Goal: Transaction & Acquisition: Purchase product/service

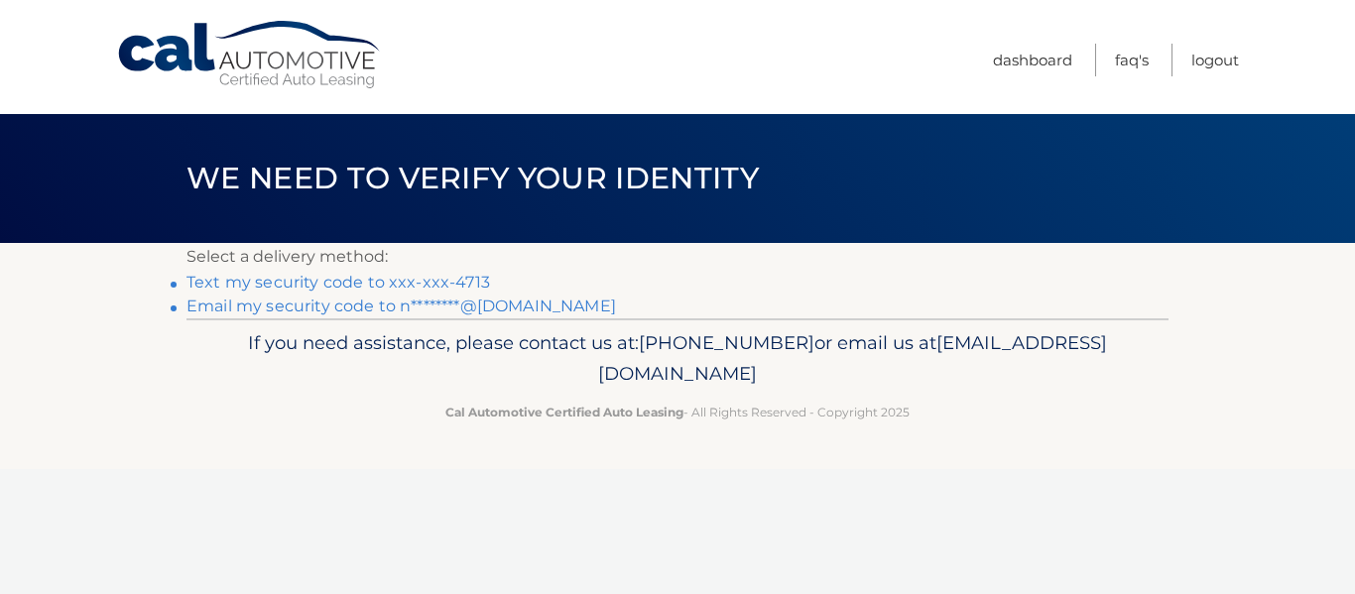
click at [388, 275] on link "Text my security code to xxx-xxx-4713" at bounding box center [339, 282] width 304 height 19
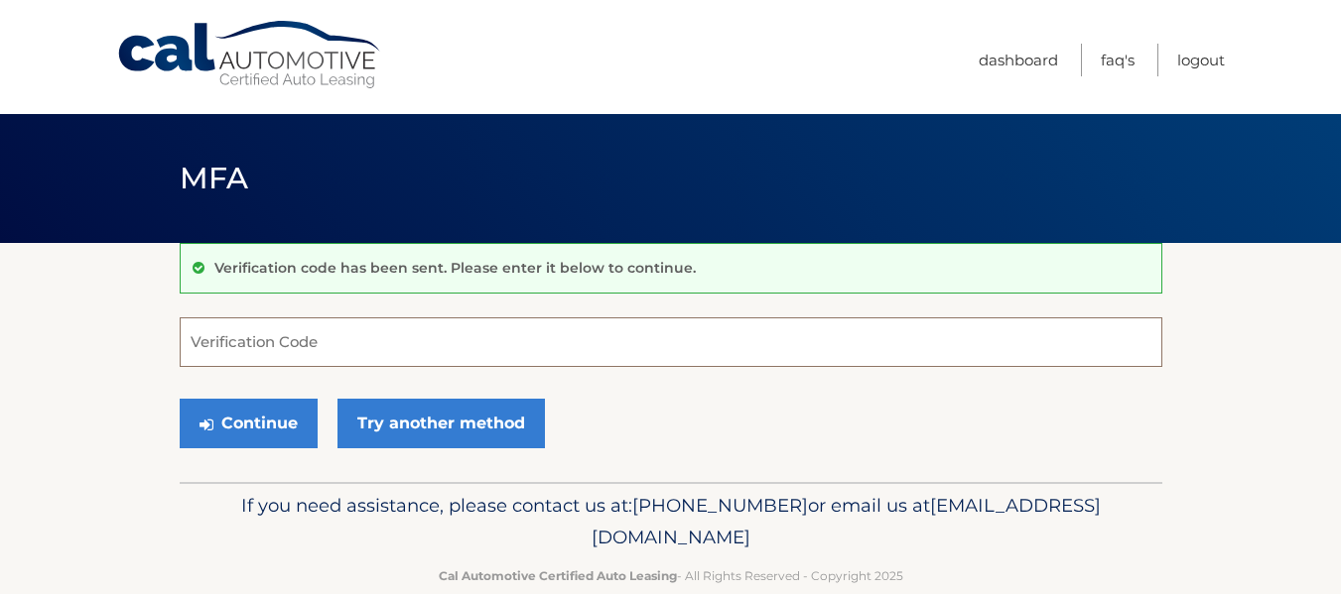
click at [342, 345] on input "Verification Code" at bounding box center [671, 343] width 982 height 50
click at [343, 345] on input "Verification Code" at bounding box center [671, 343] width 982 height 50
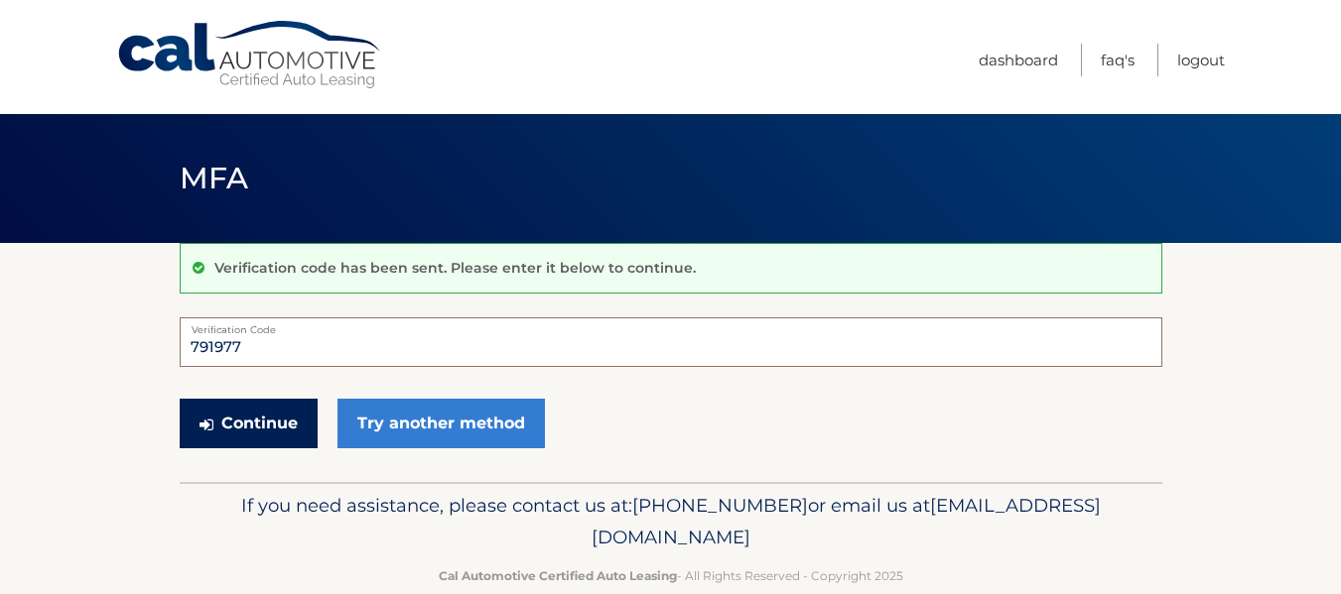
type input "791977"
click at [292, 417] on button "Continue" at bounding box center [249, 424] width 138 height 50
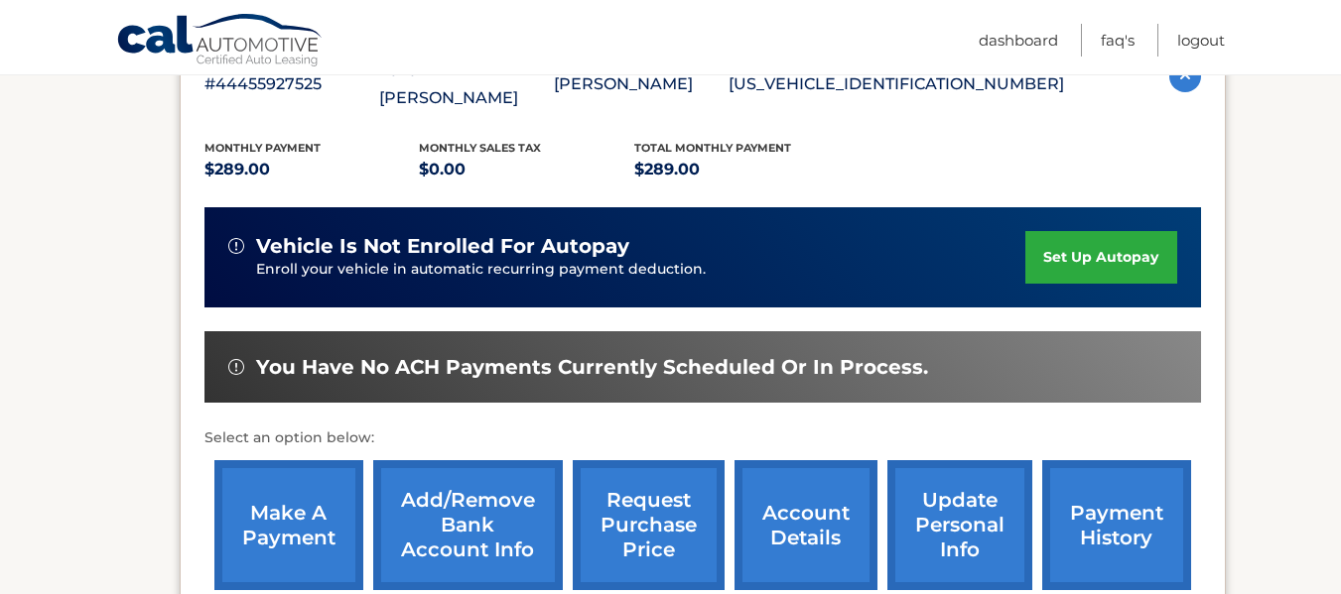
scroll to position [397, 0]
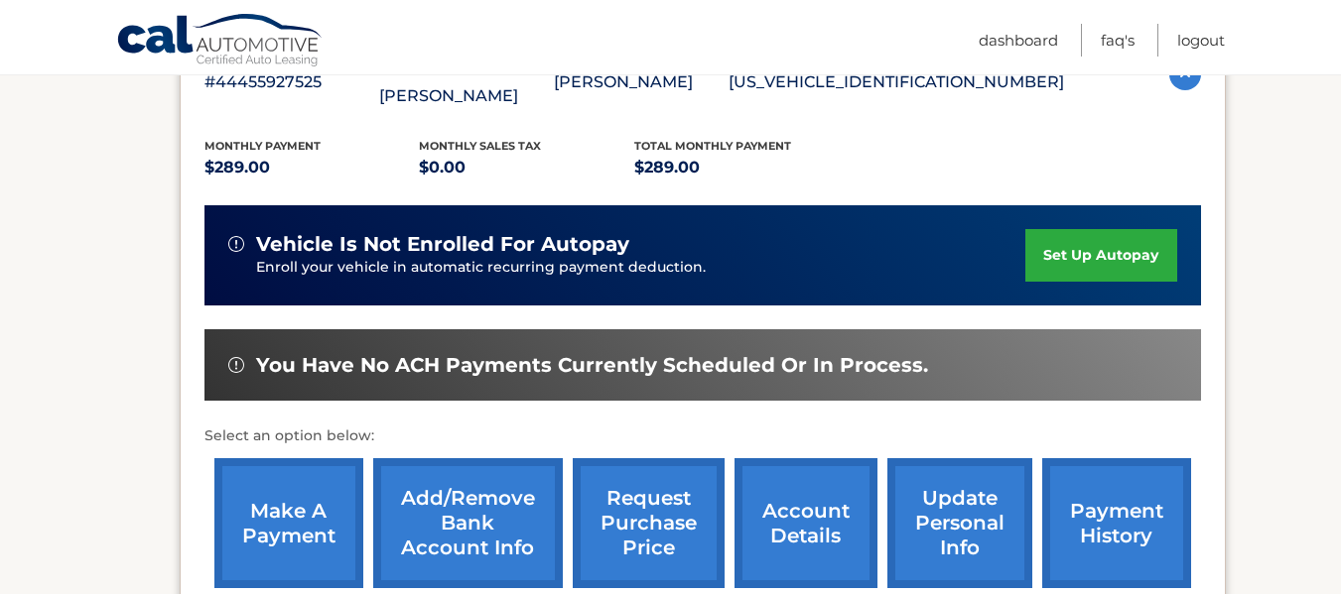
click at [241, 499] on link "make a payment" at bounding box center [288, 523] width 149 height 130
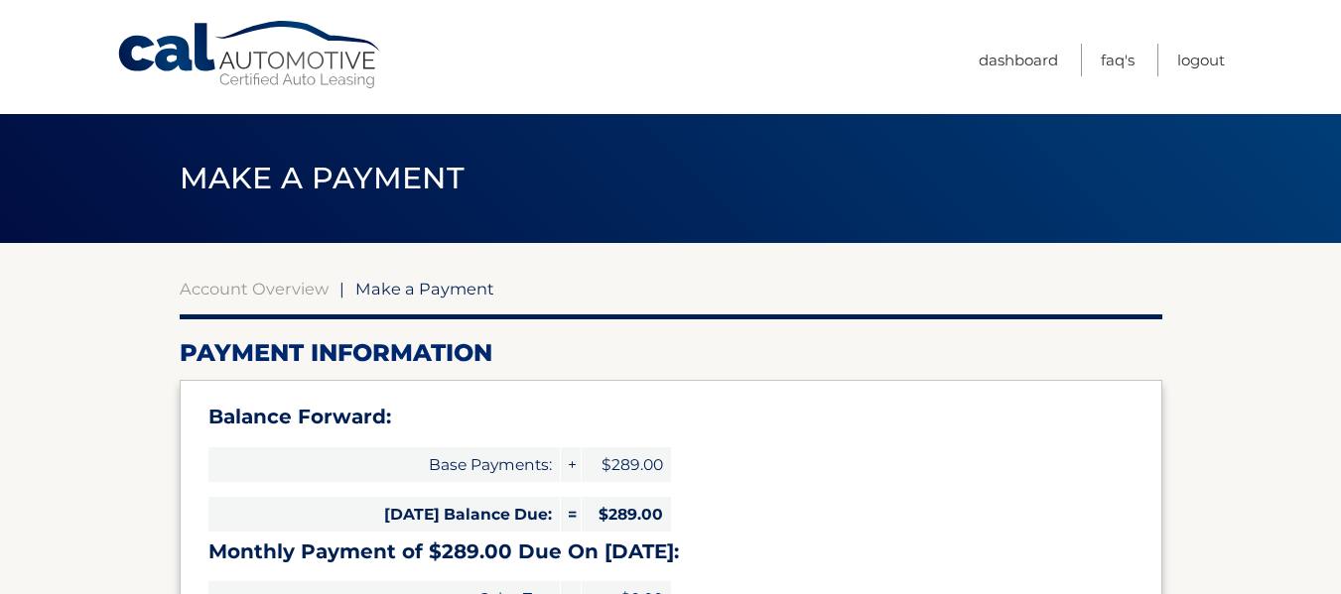
select select "ZWYwMDk3ZjMtMDEyNy00ODExLWIyMjQtMzAzYTNhM2U1YTMx"
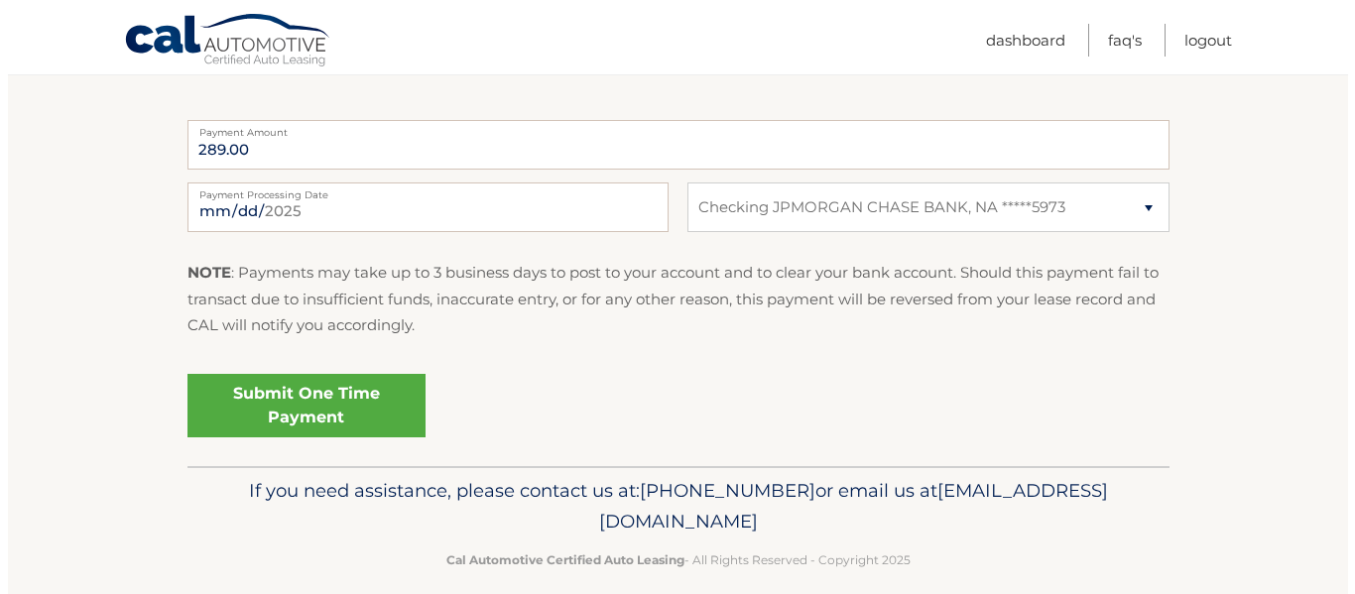
scroll to position [893, 0]
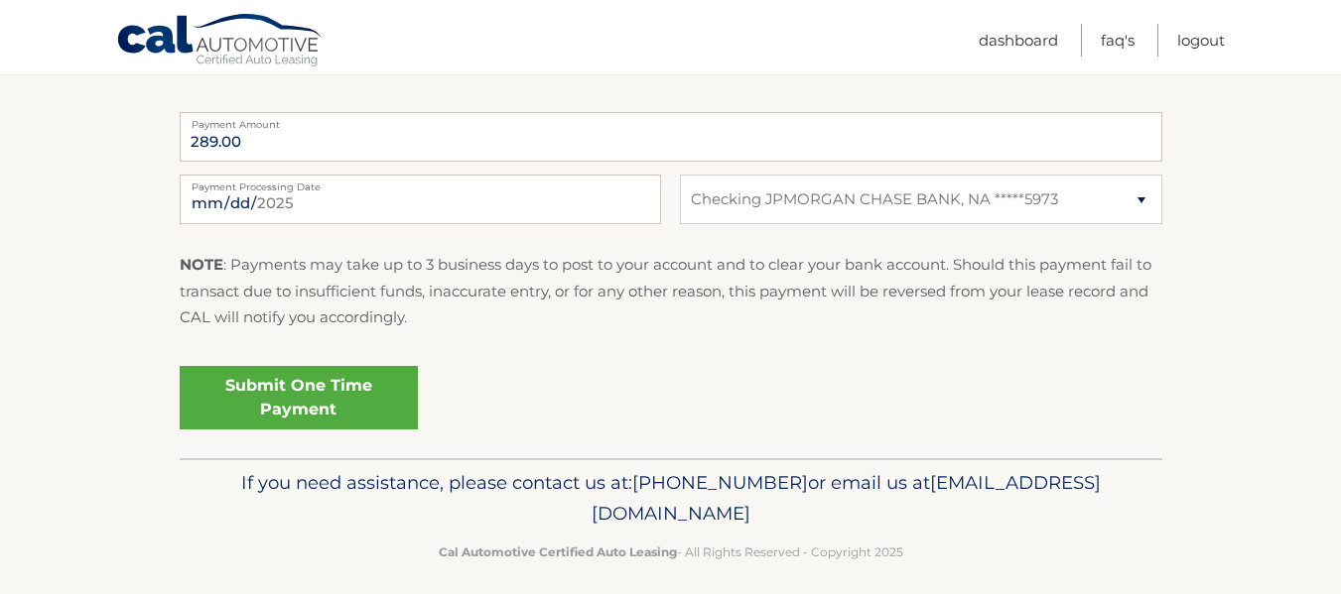
click at [265, 387] on link "Submit One Time Payment" at bounding box center [299, 398] width 238 height 64
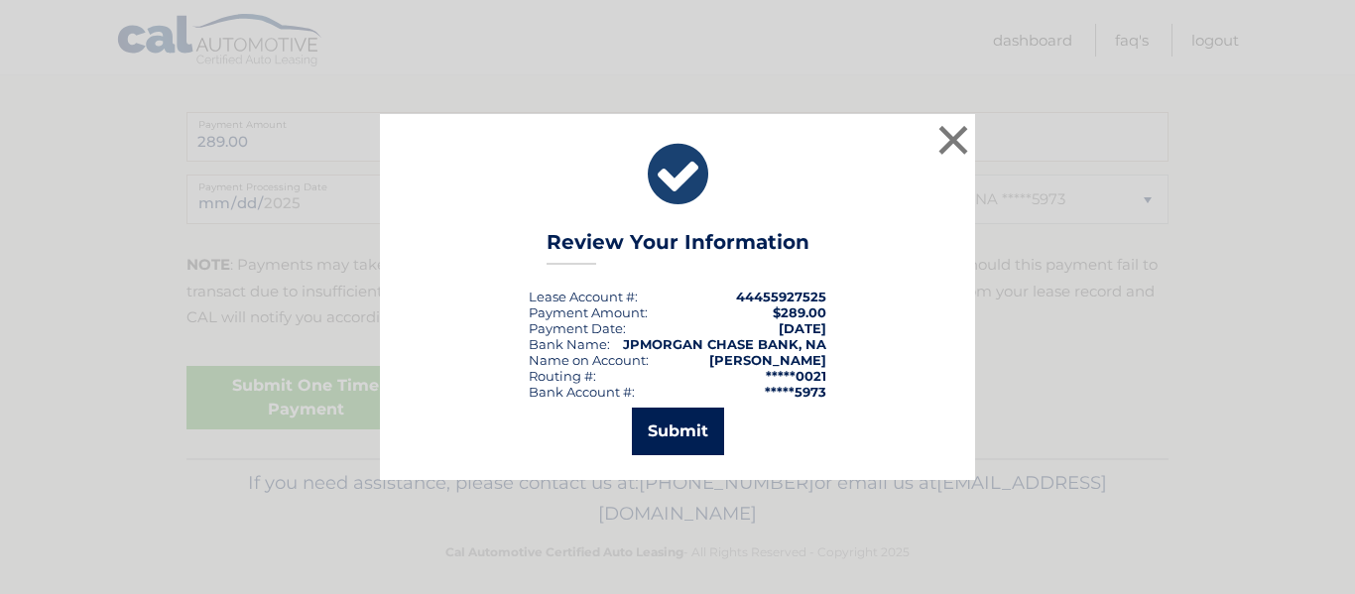
click at [691, 426] on button "Submit" at bounding box center [678, 432] width 92 height 48
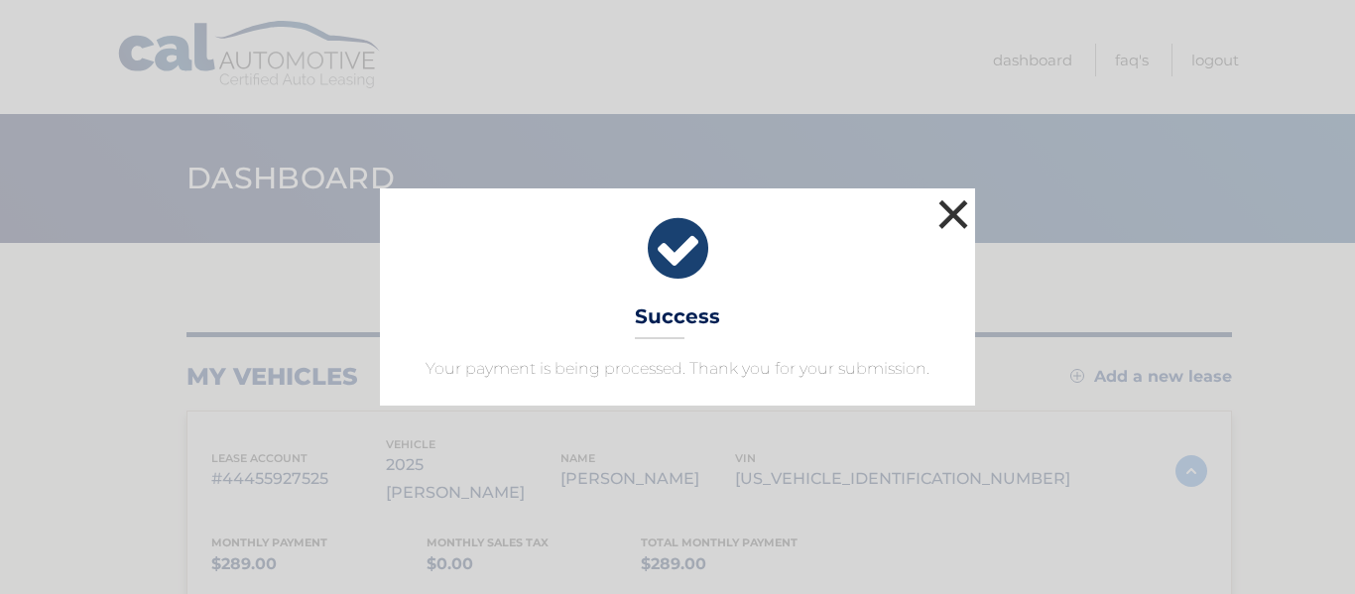
click at [959, 219] on button "×" at bounding box center [954, 214] width 40 height 40
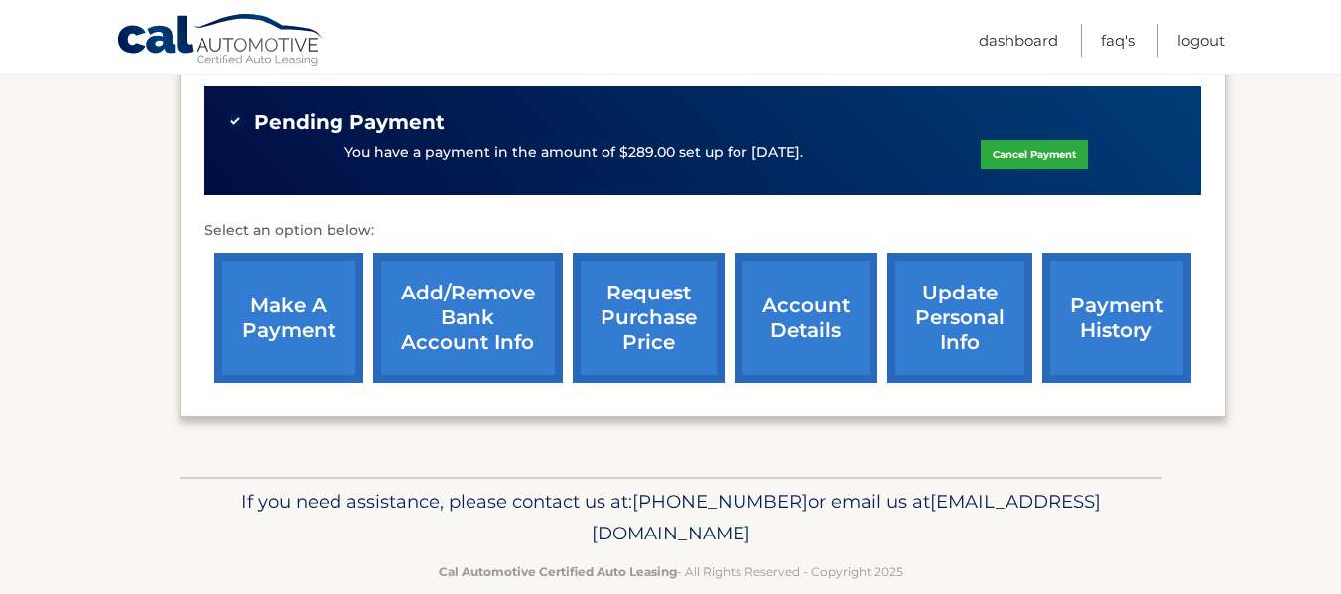
scroll to position [646, 0]
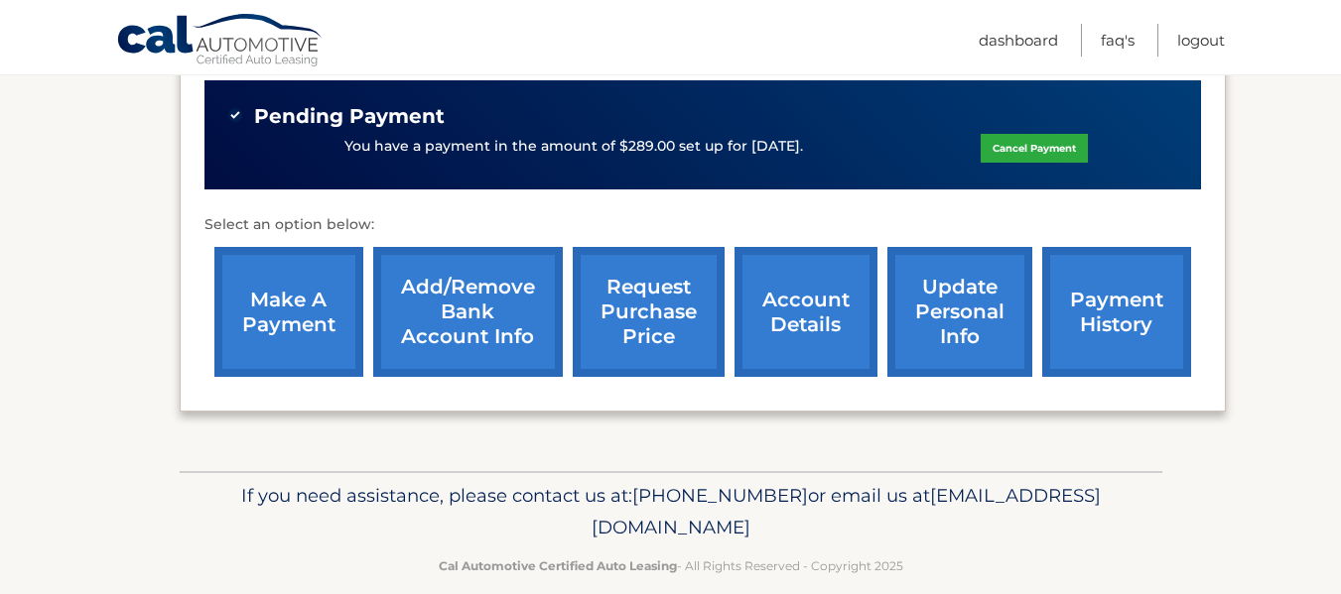
click at [795, 302] on link "account details" at bounding box center [805, 312] width 143 height 130
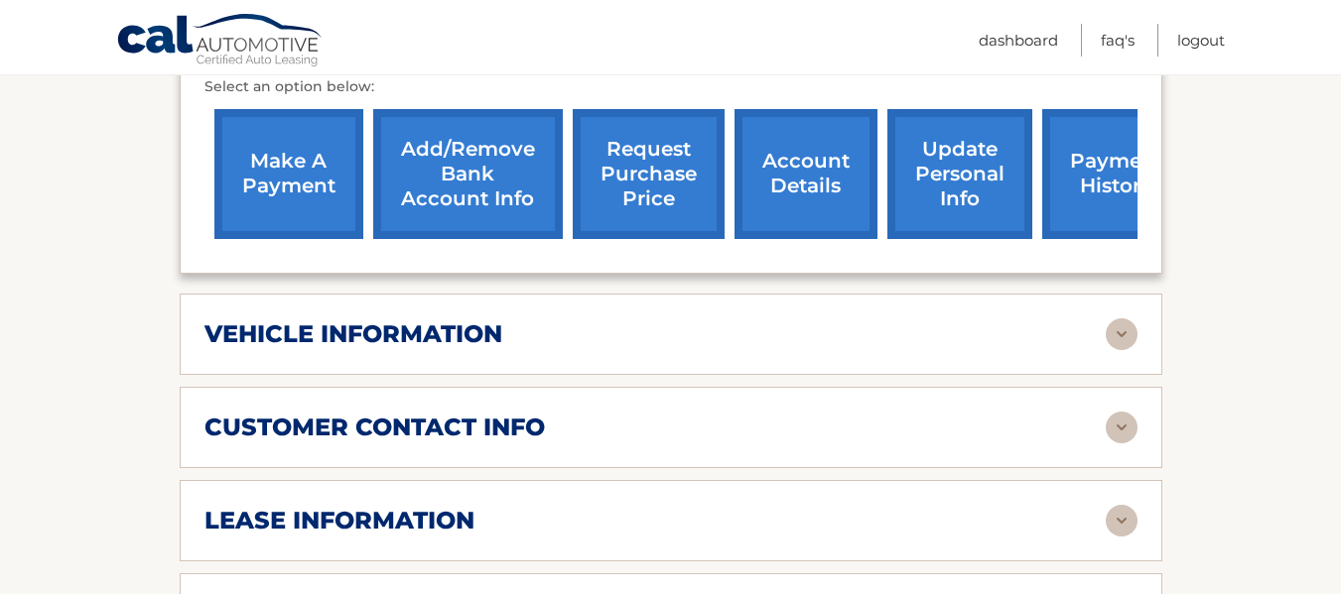
scroll to position [893, 0]
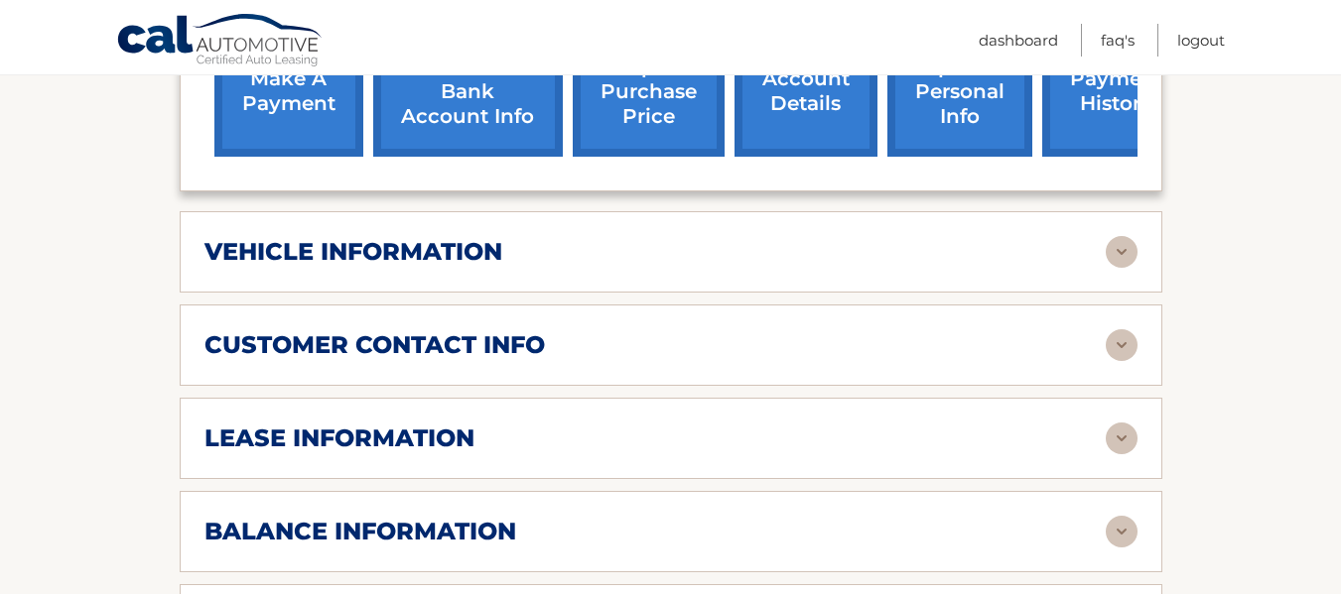
click at [1141, 238] on div "vehicle information vehicle Year 2025 vehicle make Kia vehicle model Seltos veh…" at bounding box center [671, 251] width 982 height 81
click at [1118, 236] on img at bounding box center [1121, 252] width 32 height 32
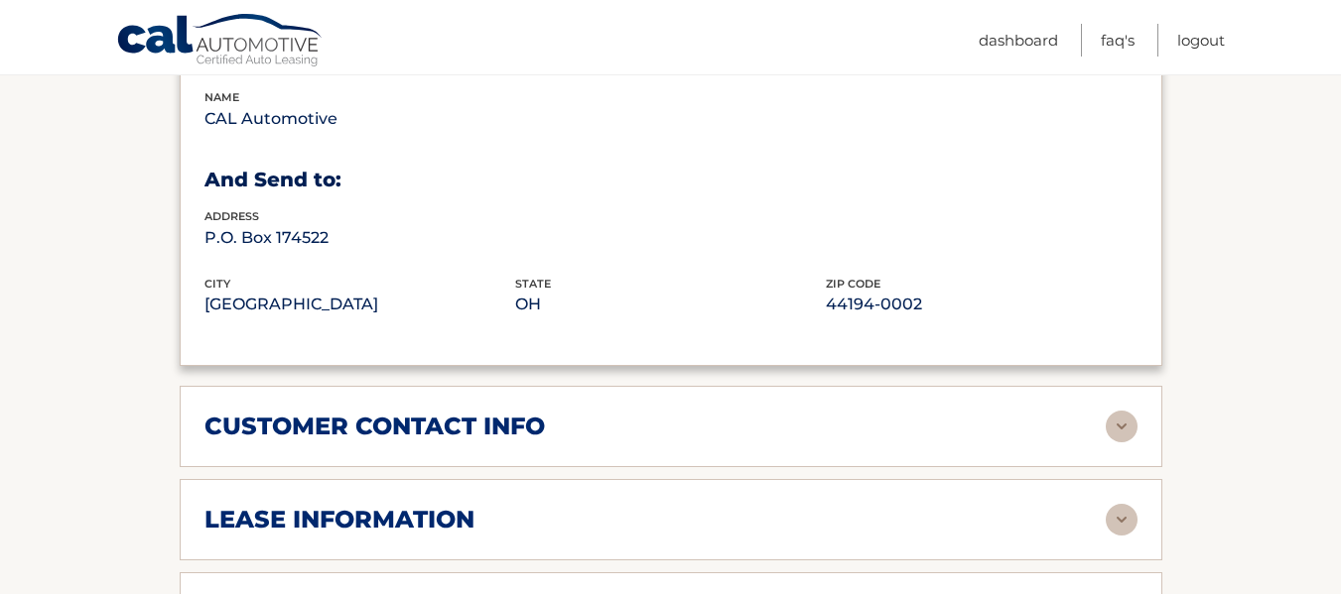
scroll to position [1290, 0]
click at [1117, 410] on img at bounding box center [1121, 426] width 32 height 32
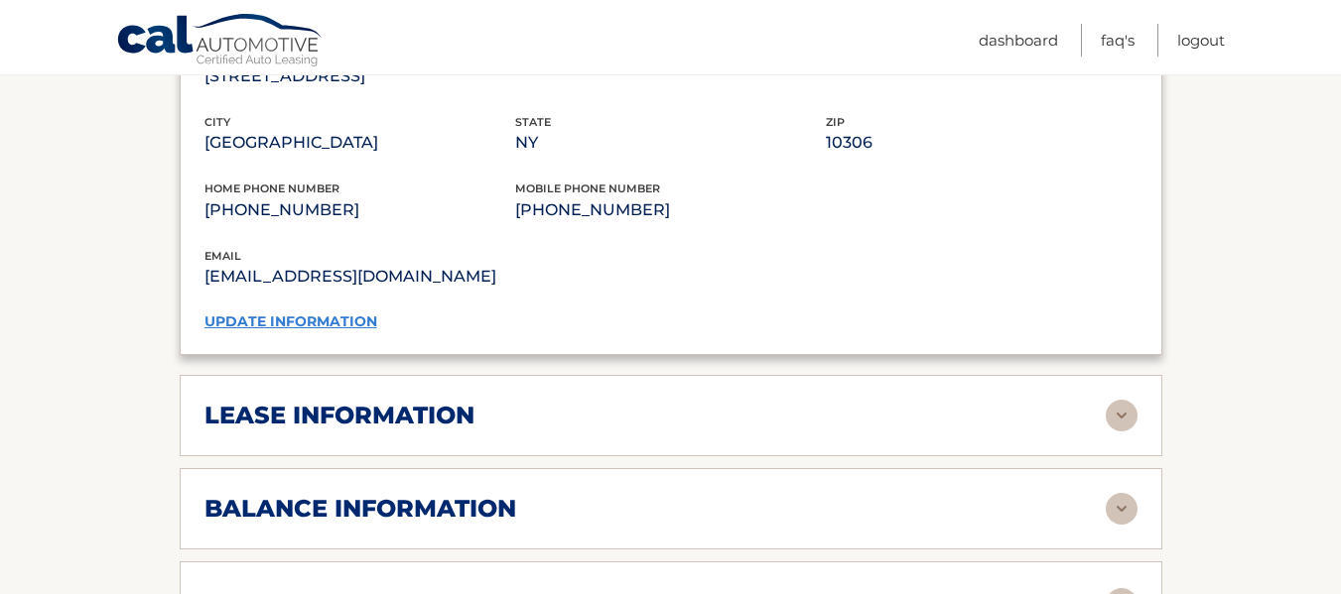
scroll to position [1786, 0]
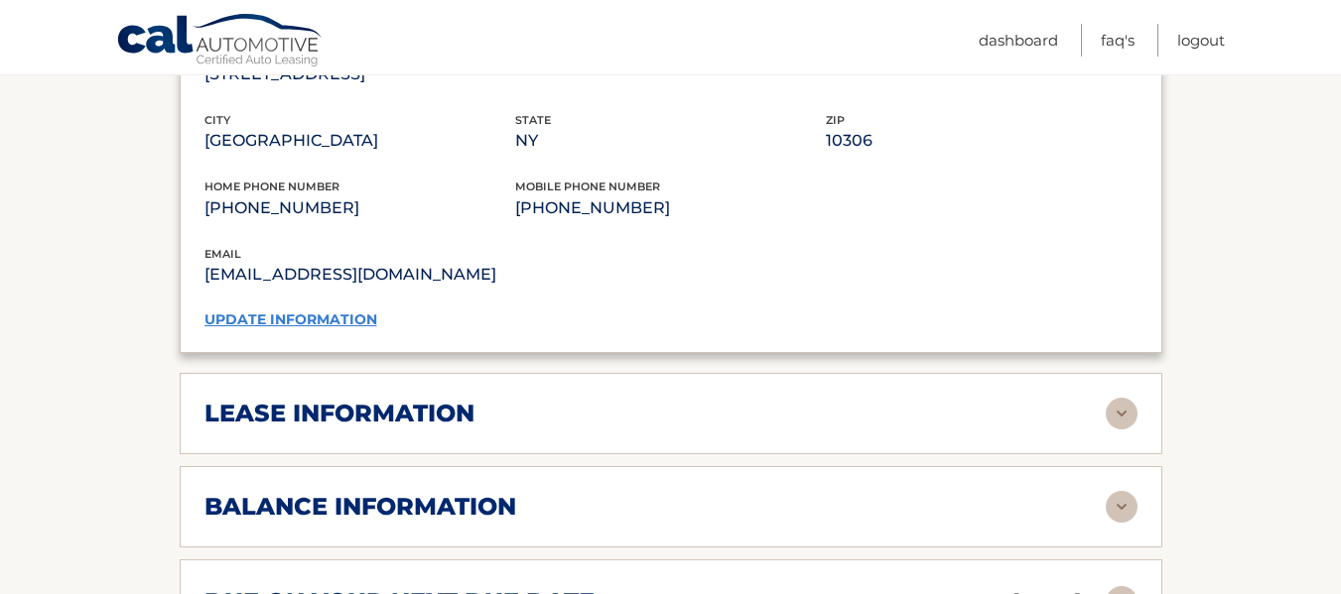
click at [949, 400] on div "lease information" at bounding box center [654, 414] width 901 height 30
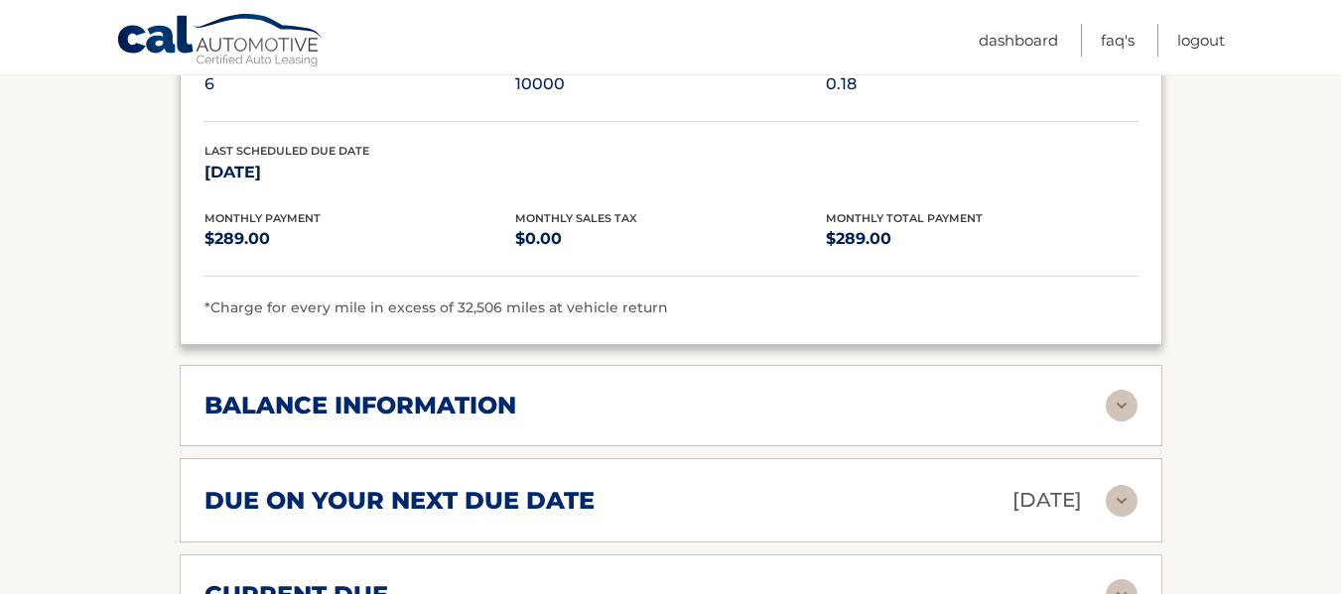
scroll to position [2282, 0]
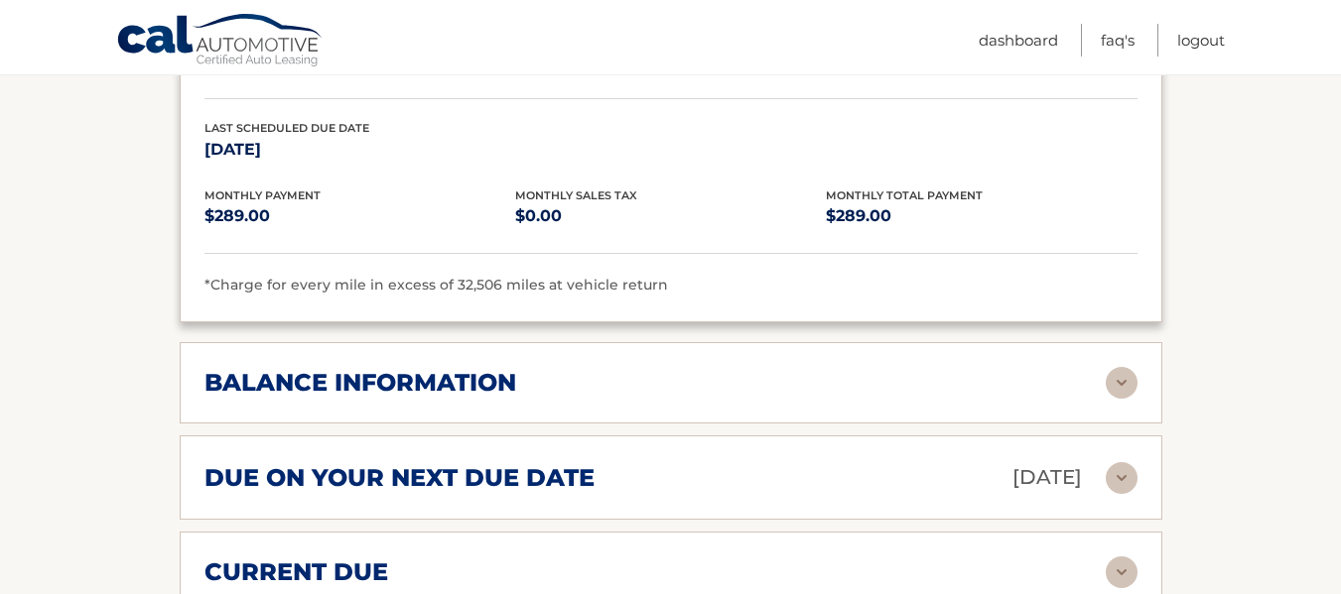
click at [1018, 368] on div "balance information" at bounding box center [654, 383] width 901 height 30
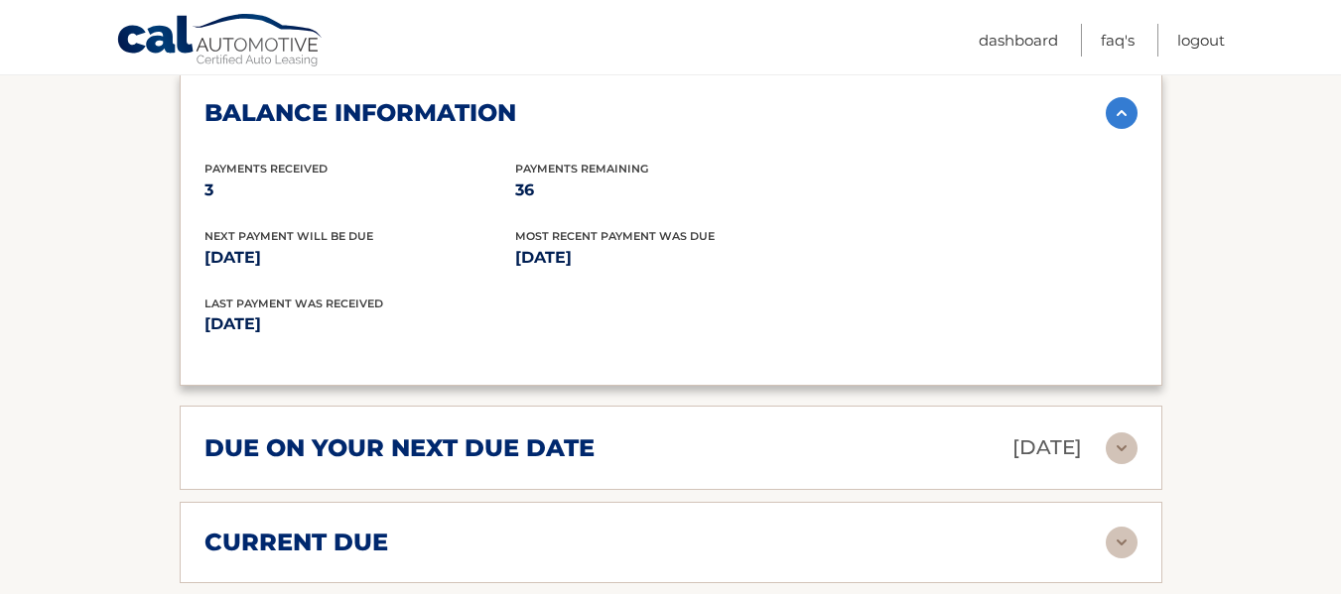
scroll to position [2580, 0]
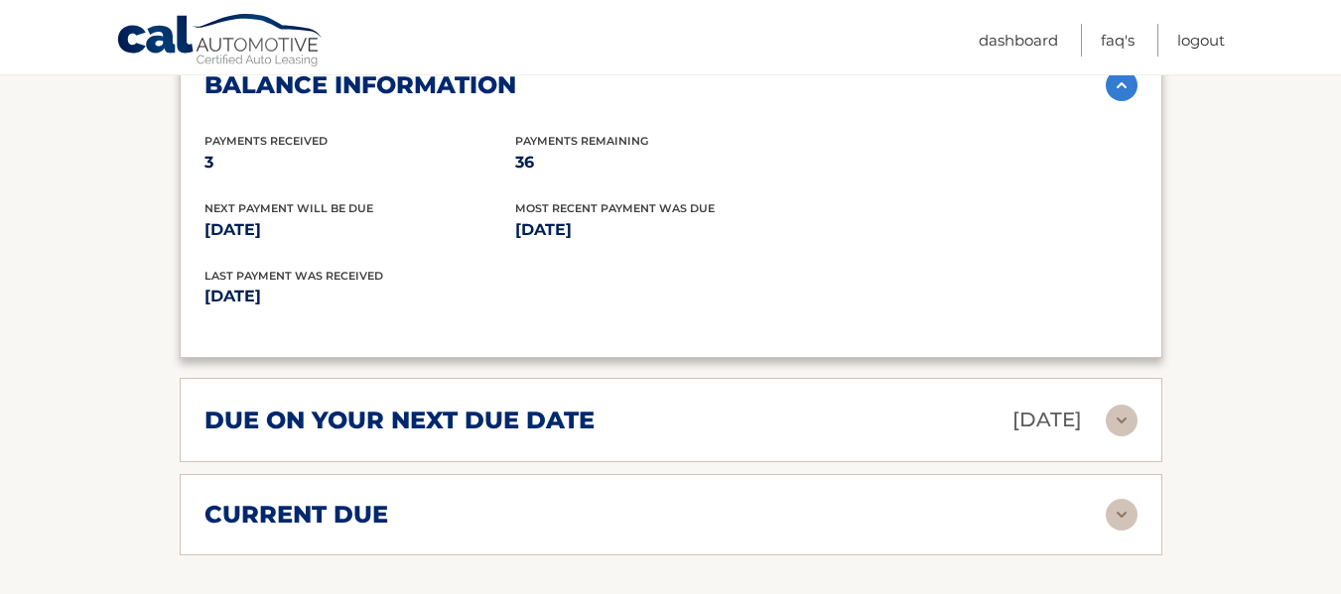
click at [1012, 403] on p "Sep 26, 2025" at bounding box center [1046, 420] width 69 height 35
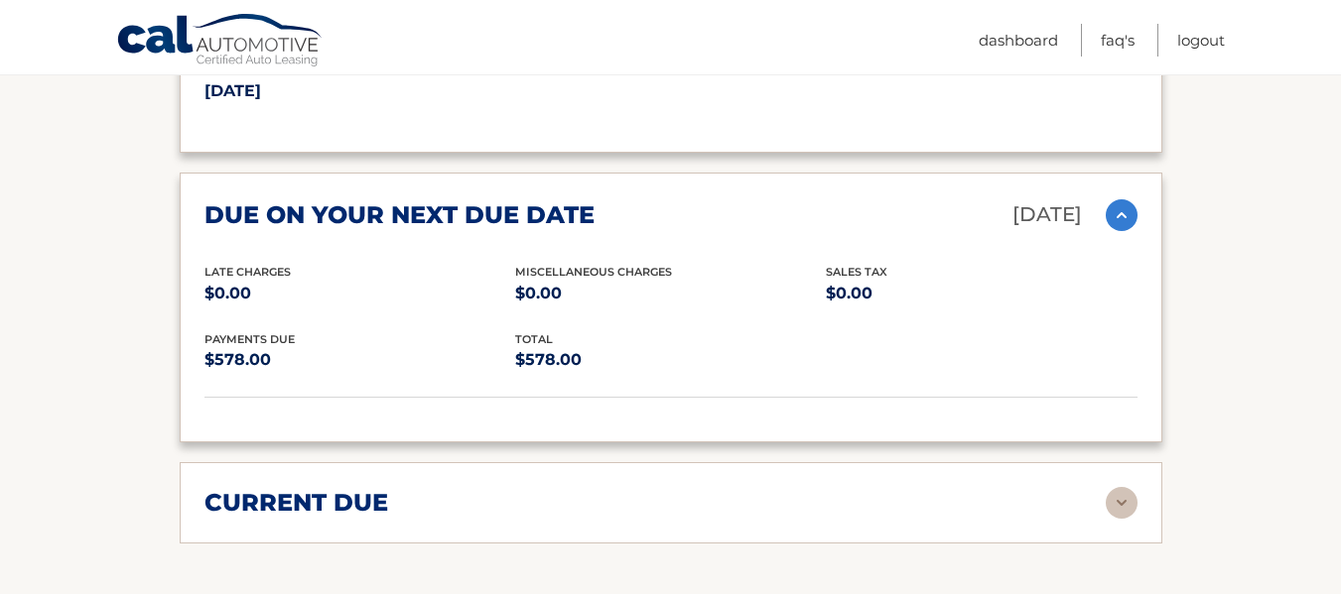
scroll to position [2878, 0]
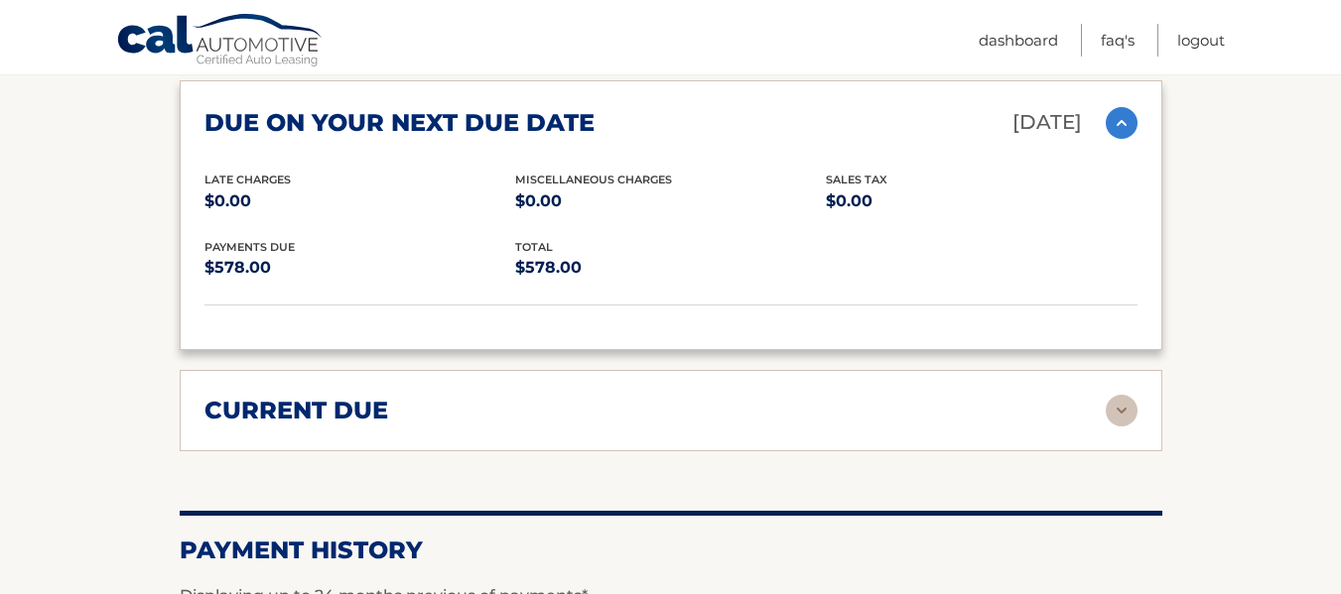
click at [984, 402] on div "current due Late Charges $0.00 Miscelleneous Charges* $0.00 Sales Tax $0.00 pay…" at bounding box center [671, 410] width 982 height 81
click at [1094, 396] on div "current due" at bounding box center [654, 411] width 901 height 30
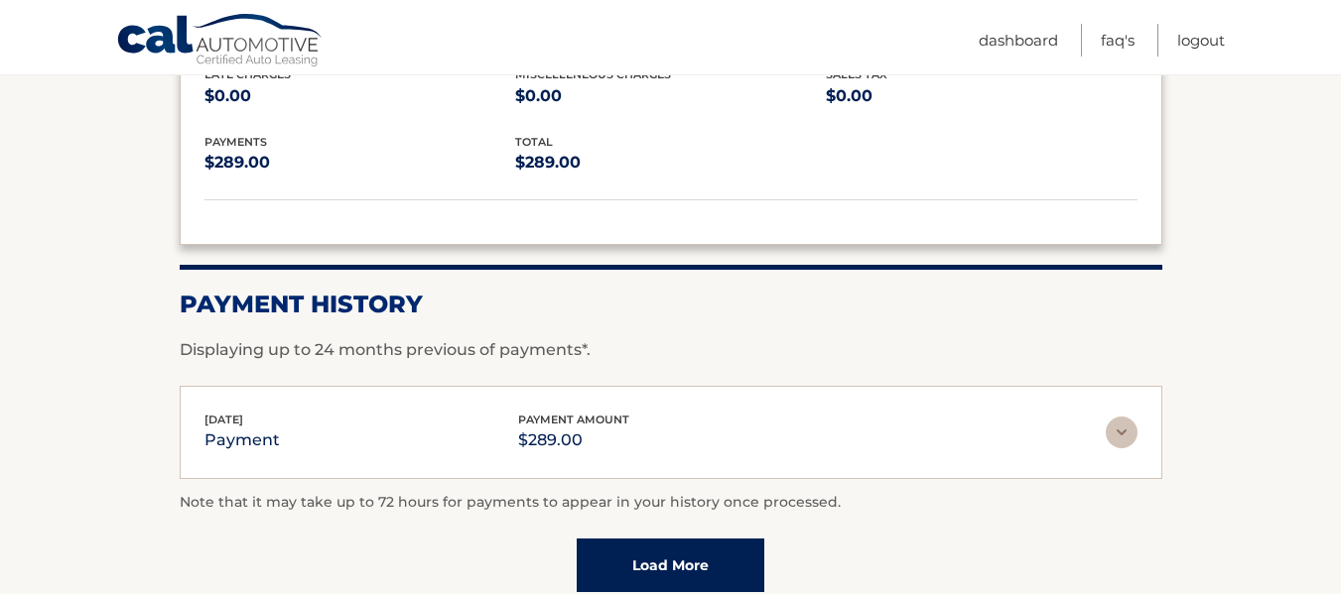
scroll to position [3274, 0]
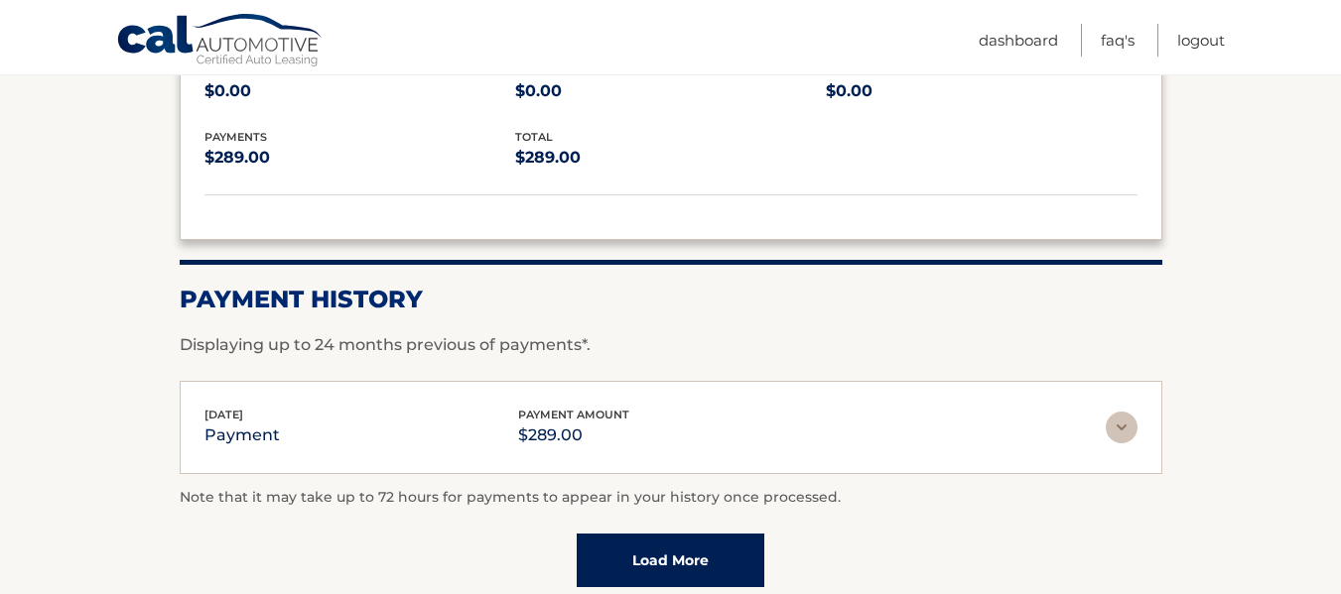
click at [1092, 414] on div "Jul 28, 2025 payment payment amount $289.00" at bounding box center [654, 428] width 901 height 45
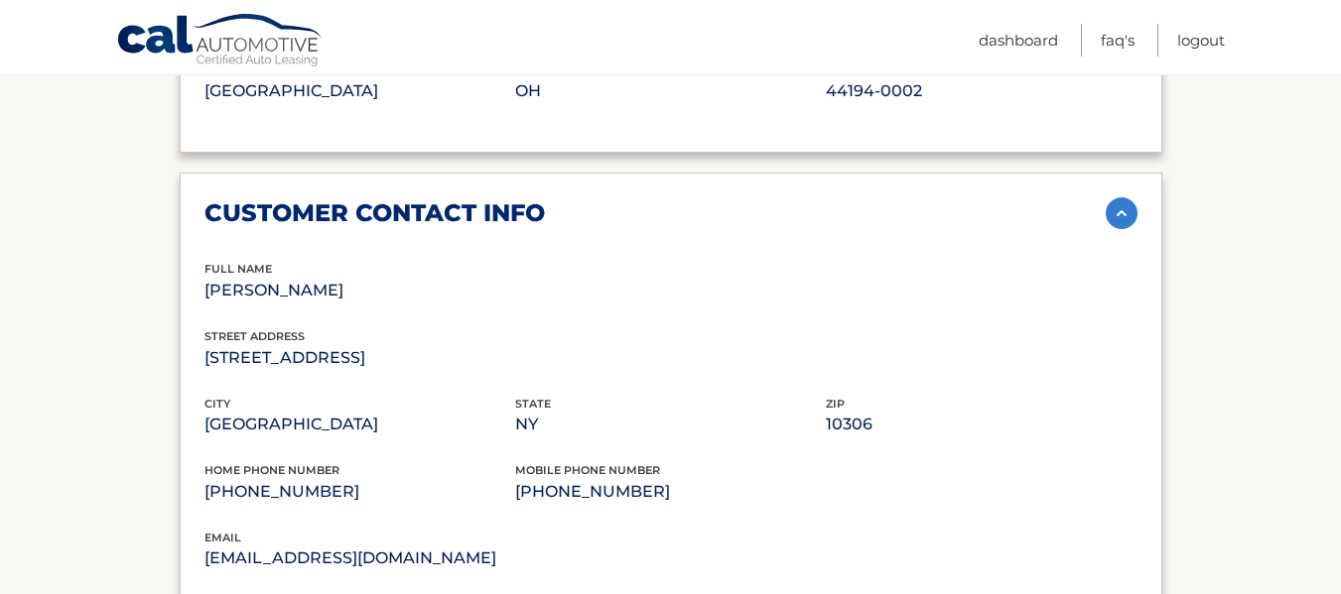
scroll to position [1072, 0]
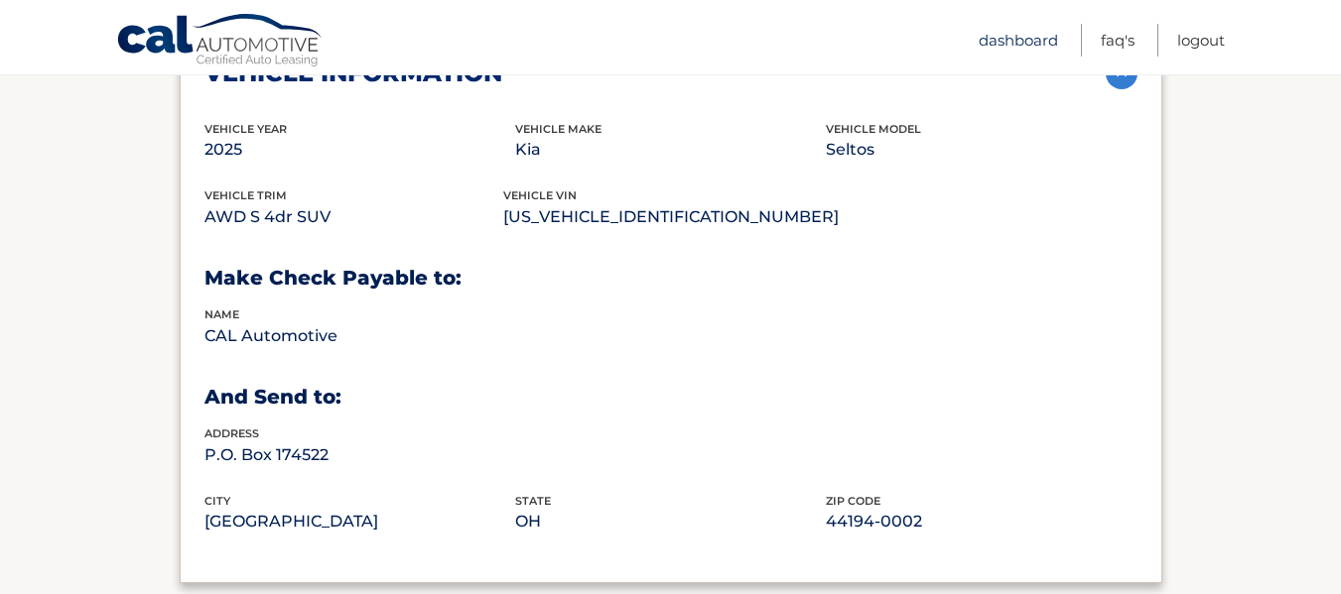
click at [1021, 34] on link "Dashboard" at bounding box center [1017, 40] width 79 height 33
